Goal: Find specific page/section: Find specific page/section

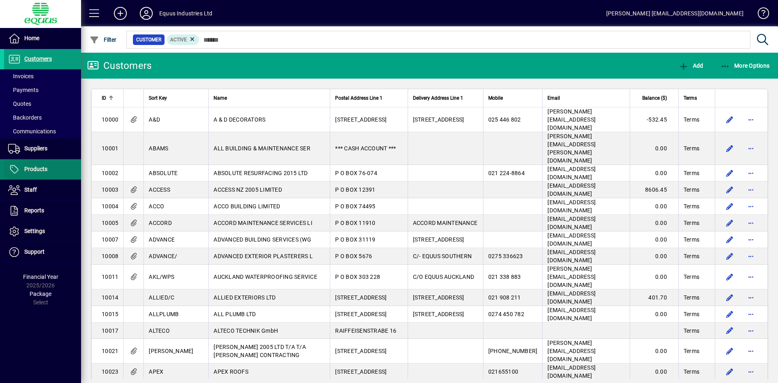
click at [34, 169] on span "Products" at bounding box center [35, 169] width 23 height 6
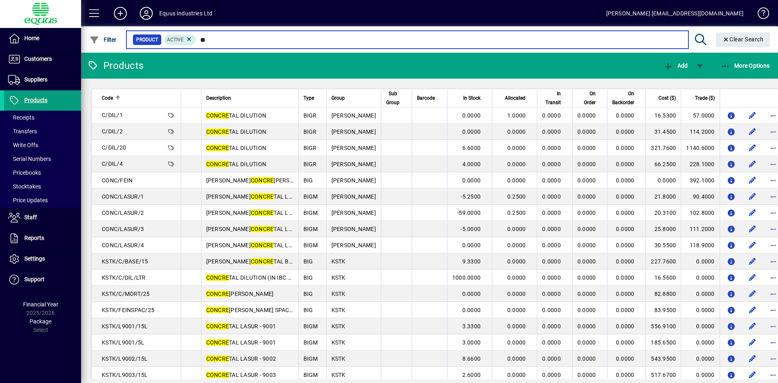
type input "*"
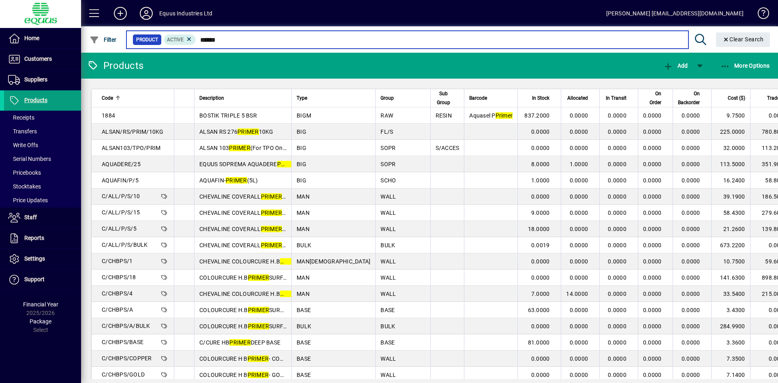
type input "******"
